Goal: Transaction & Acquisition: Download file/media

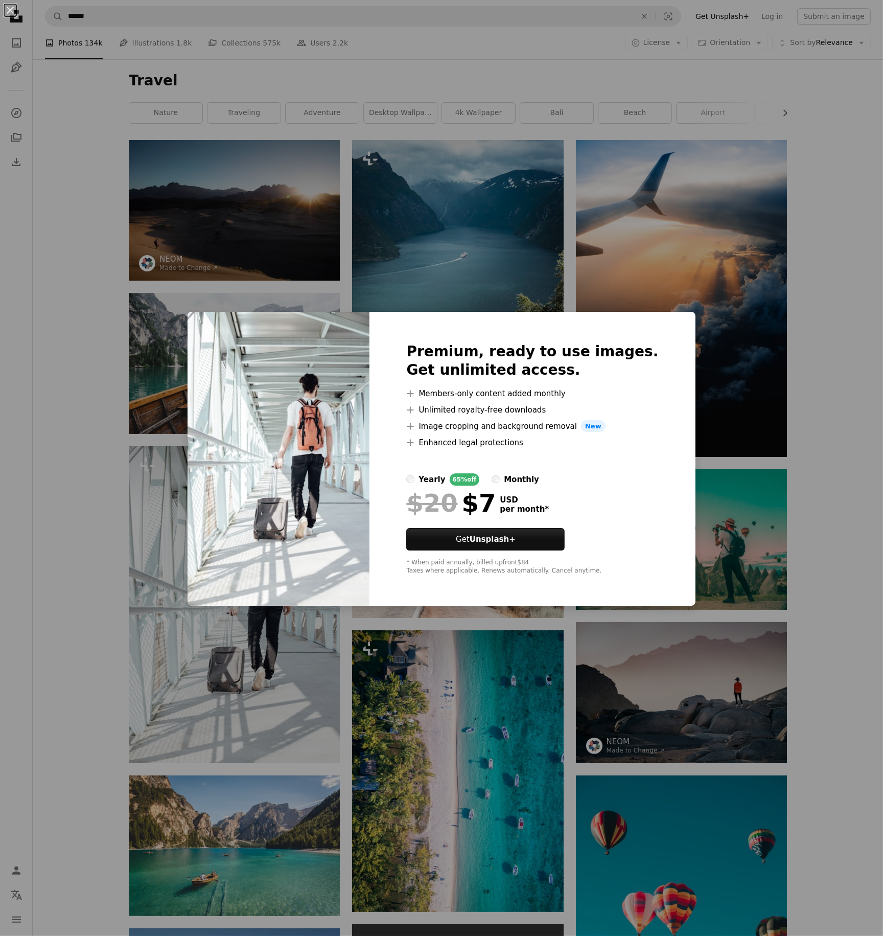
click at [99, 432] on div "An X shape Premium, ready to use images. Get unlimited access. A plus sign Memb…" at bounding box center [441, 468] width 883 height 936
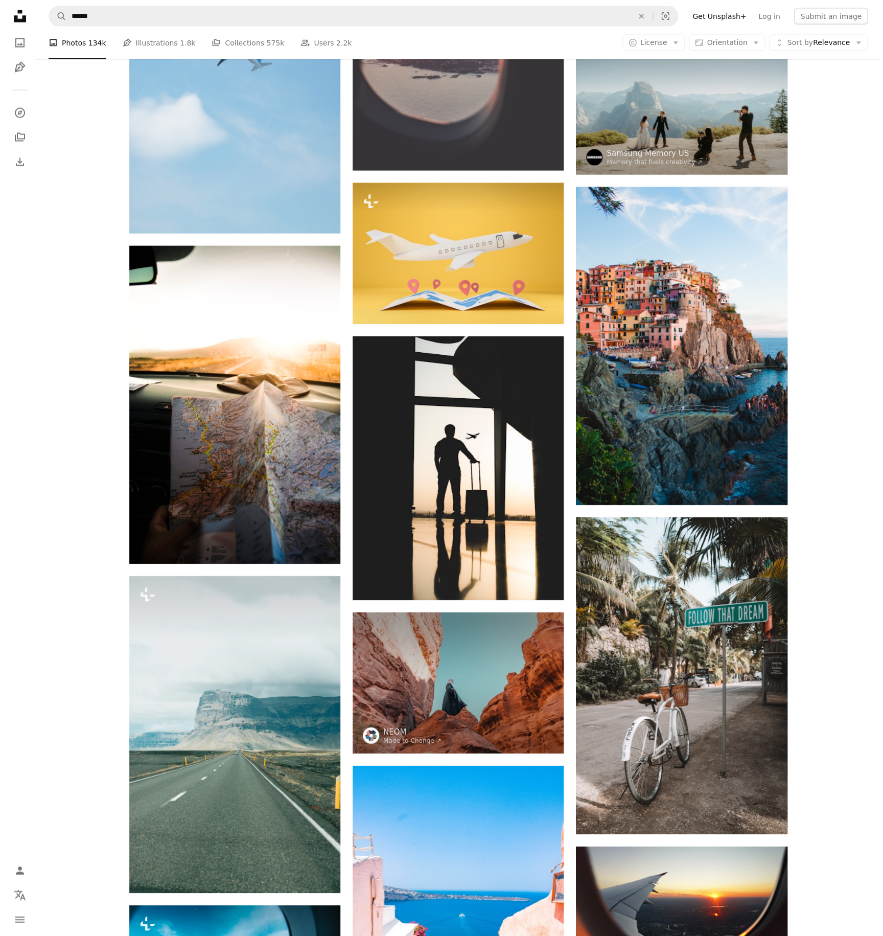
scroll to position [1072, 0]
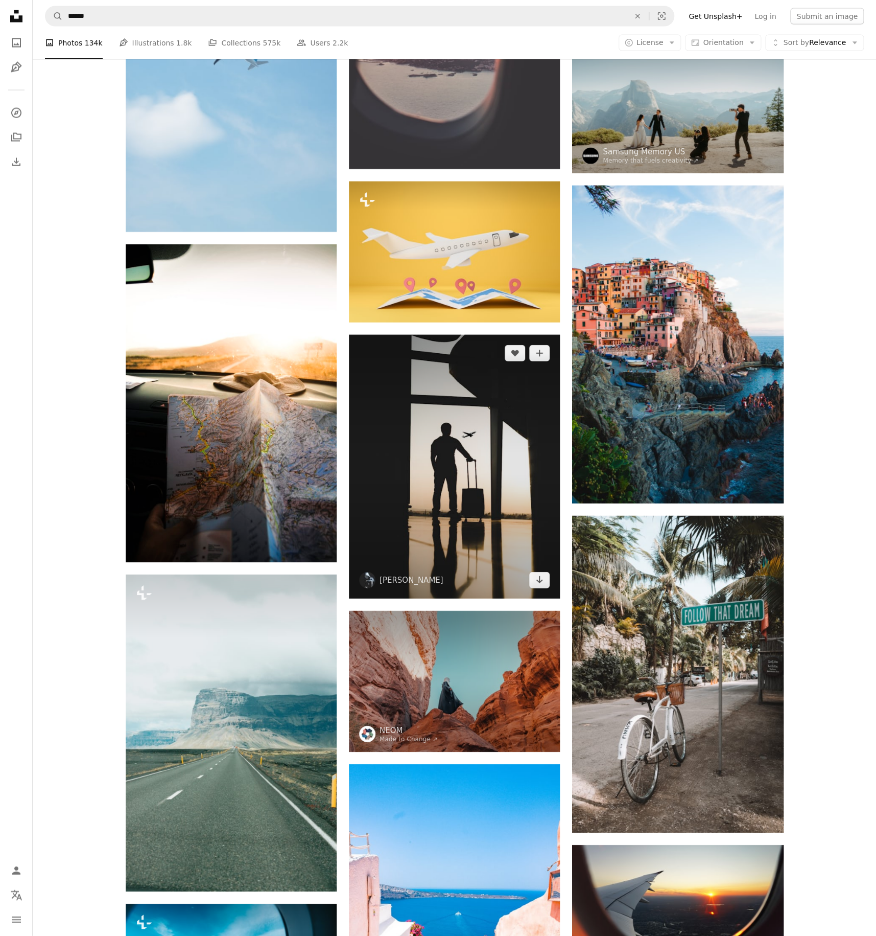
click at [454, 477] on img at bounding box center [454, 467] width 211 height 264
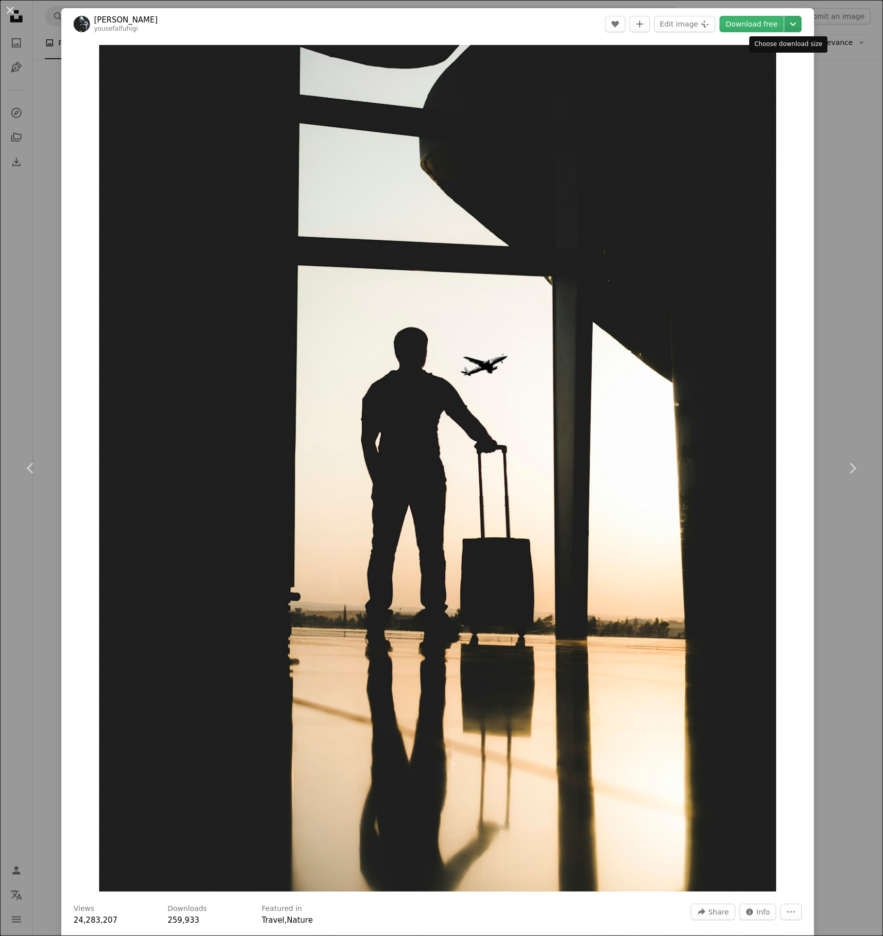
click at [789, 21] on icon "Chevron down" at bounding box center [793, 24] width 16 height 12
click at [764, 68] on span "( 1920 x 2400 )" at bounding box center [751, 67] width 51 height 8
